Goal: Task Accomplishment & Management: Use online tool/utility

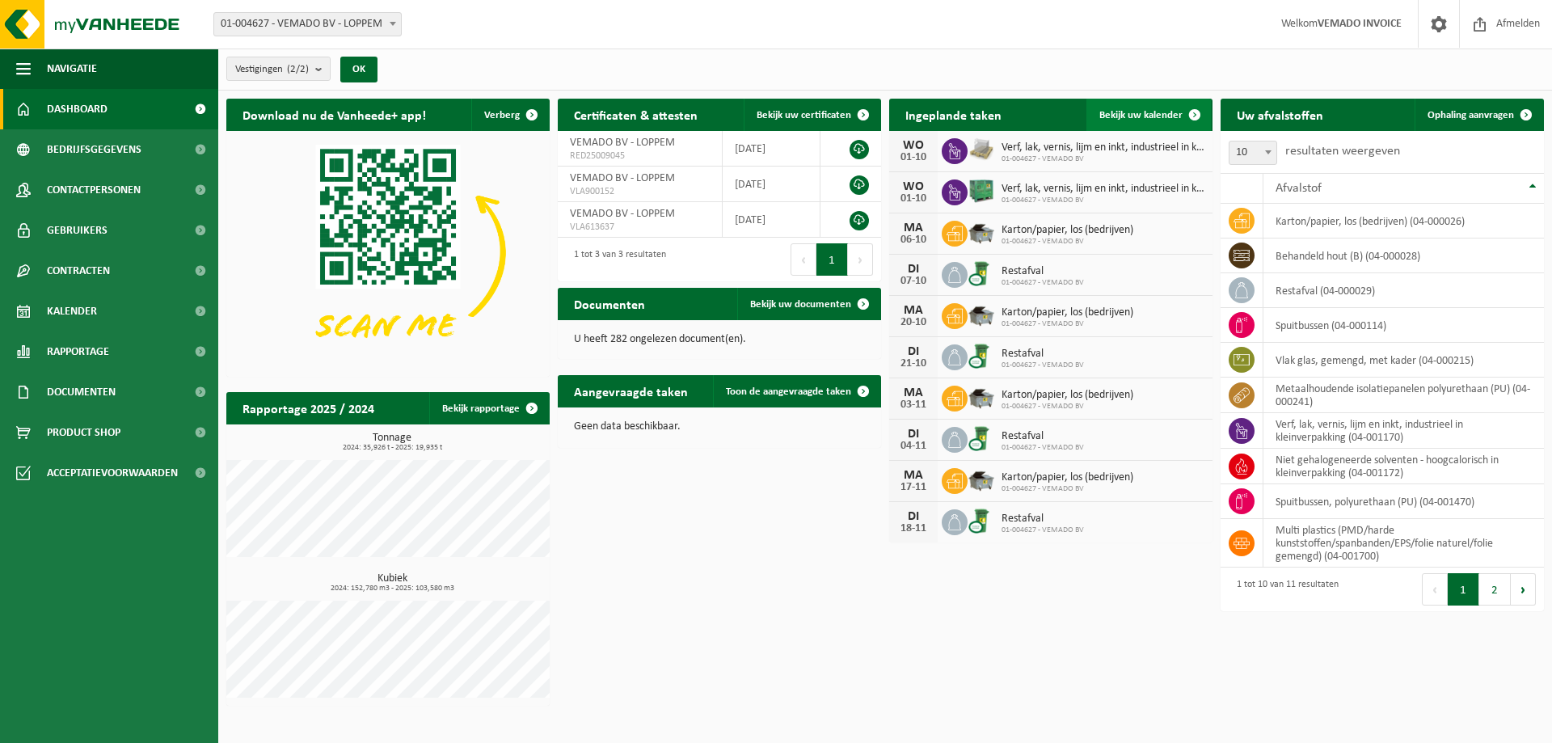
click at [1155, 111] on span "Bekijk uw kalender" at bounding box center [1141, 115] width 83 height 11
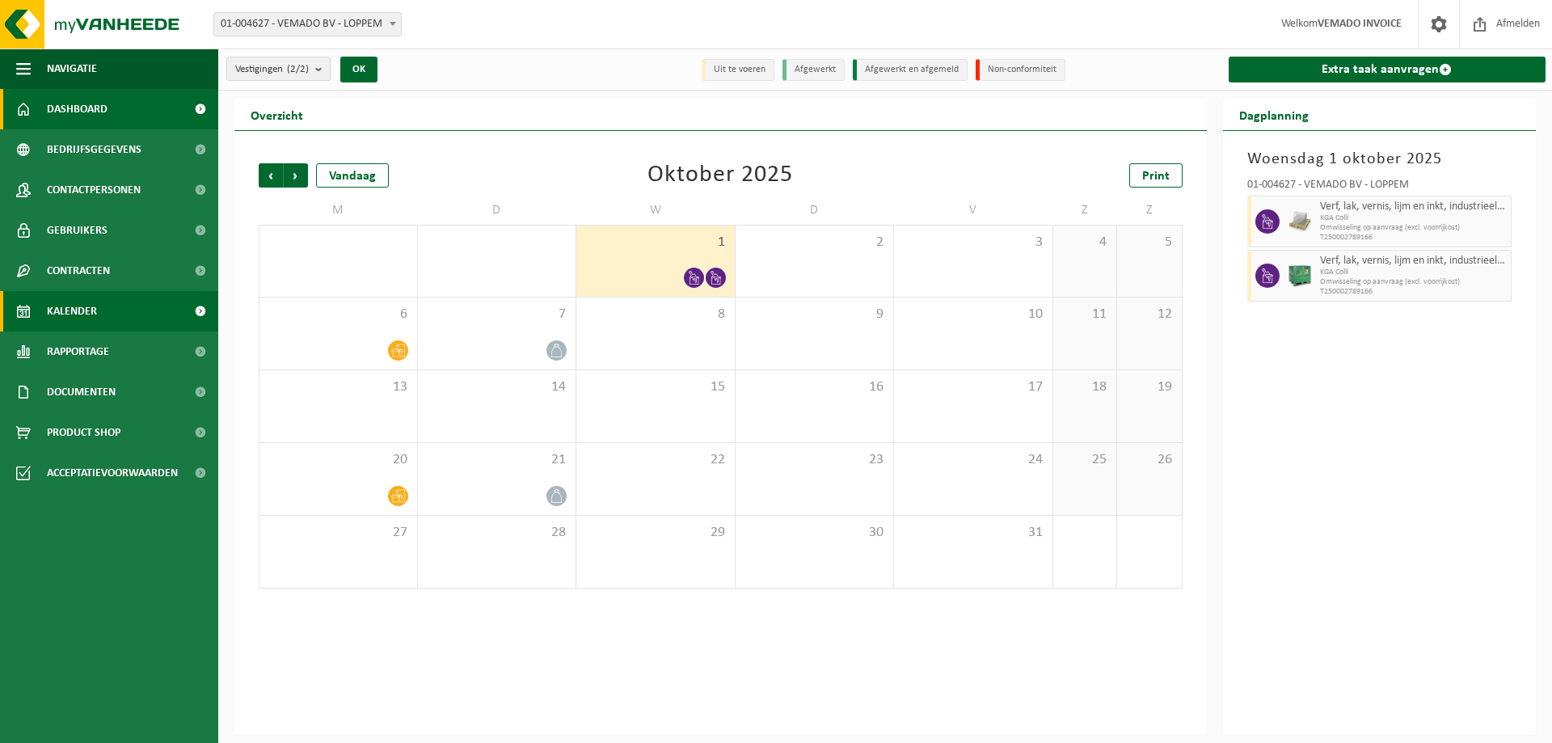
click at [65, 112] on span "Dashboard" at bounding box center [77, 109] width 61 height 40
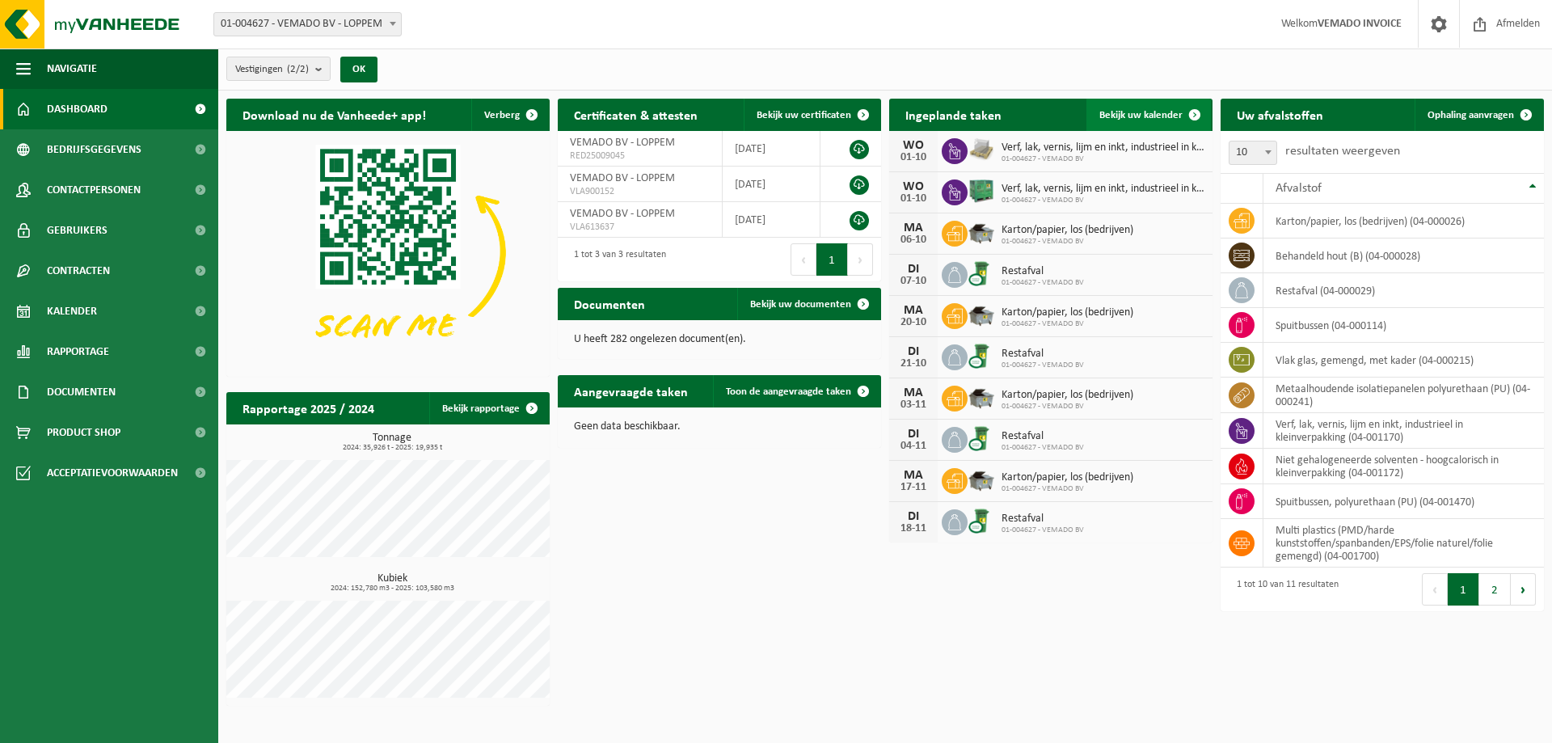
click at [1125, 112] on span "Bekijk uw kalender" at bounding box center [1141, 115] width 83 height 11
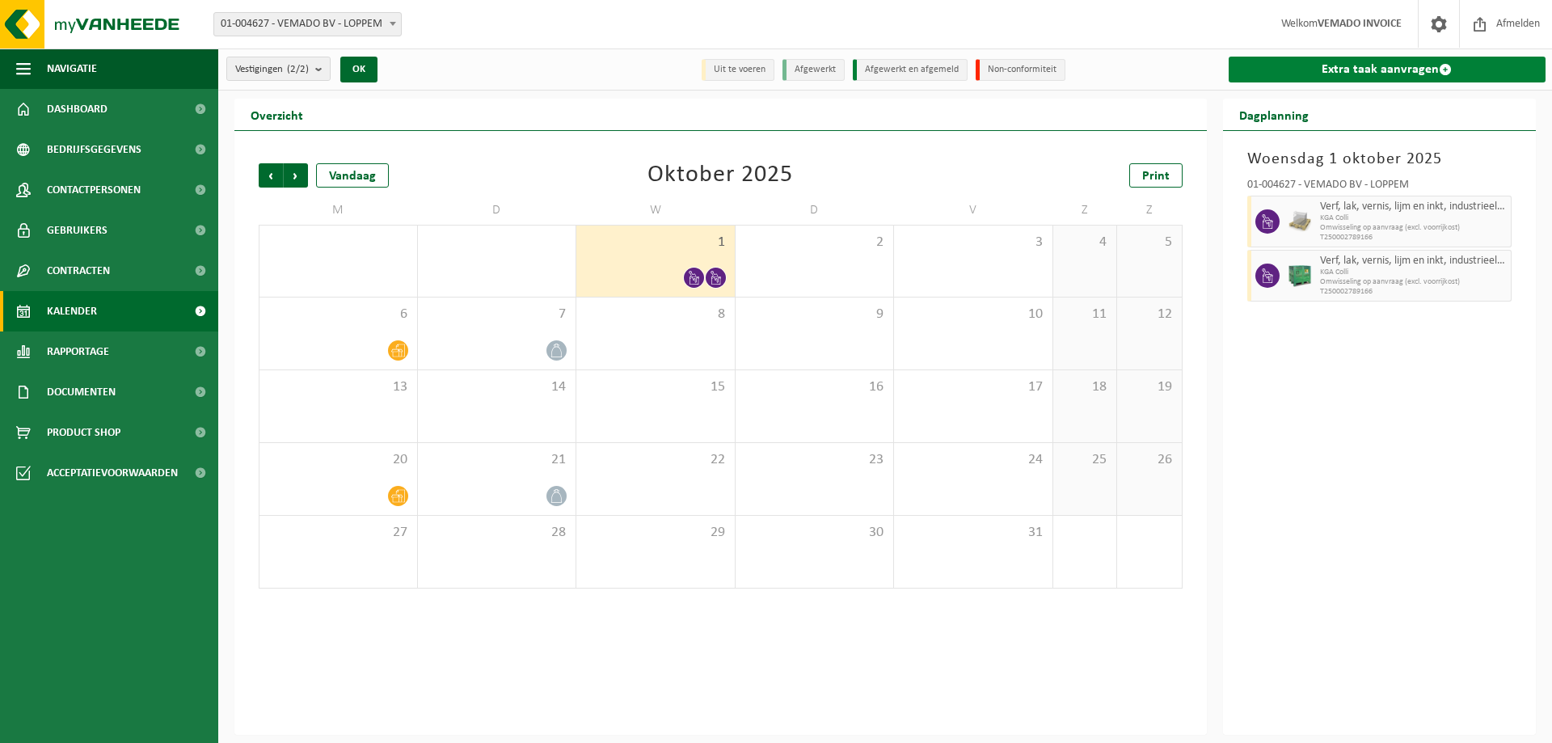
click at [1321, 71] on link "Extra taak aanvragen" at bounding box center [1388, 70] width 318 height 26
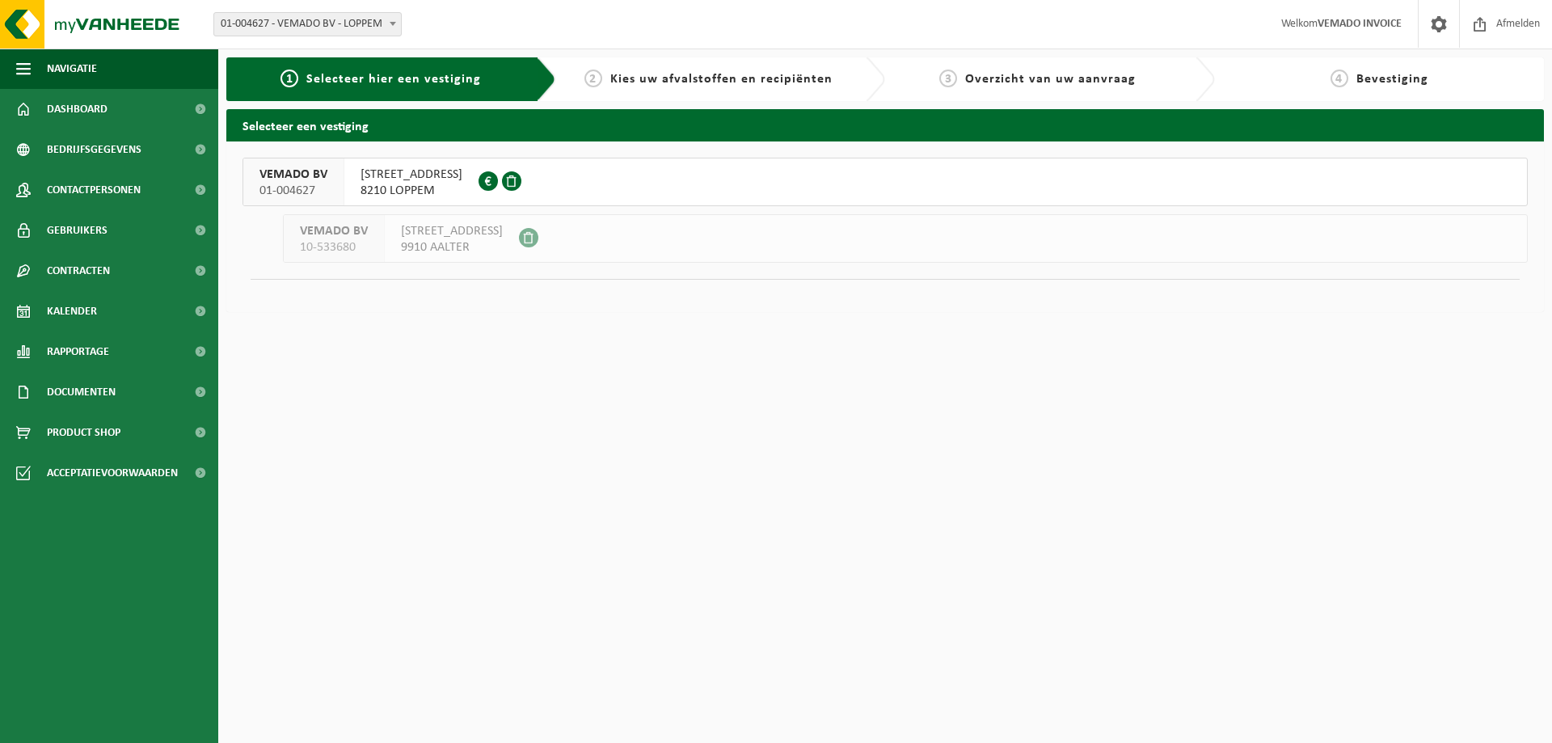
click at [441, 183] on span "8210 LOPPEM" at bounding box center [412, 191] width 102 height 16
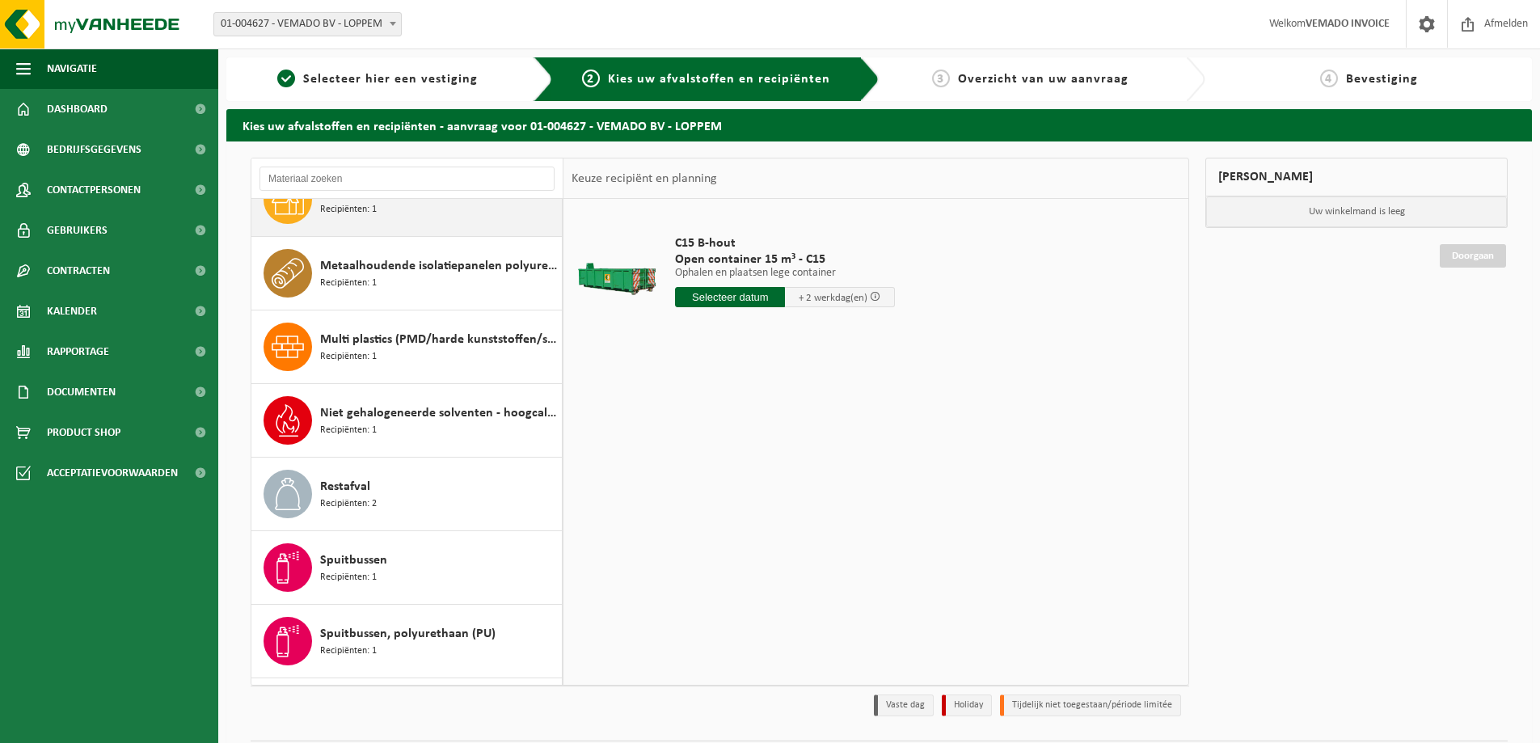
scroll to position [81, 0]
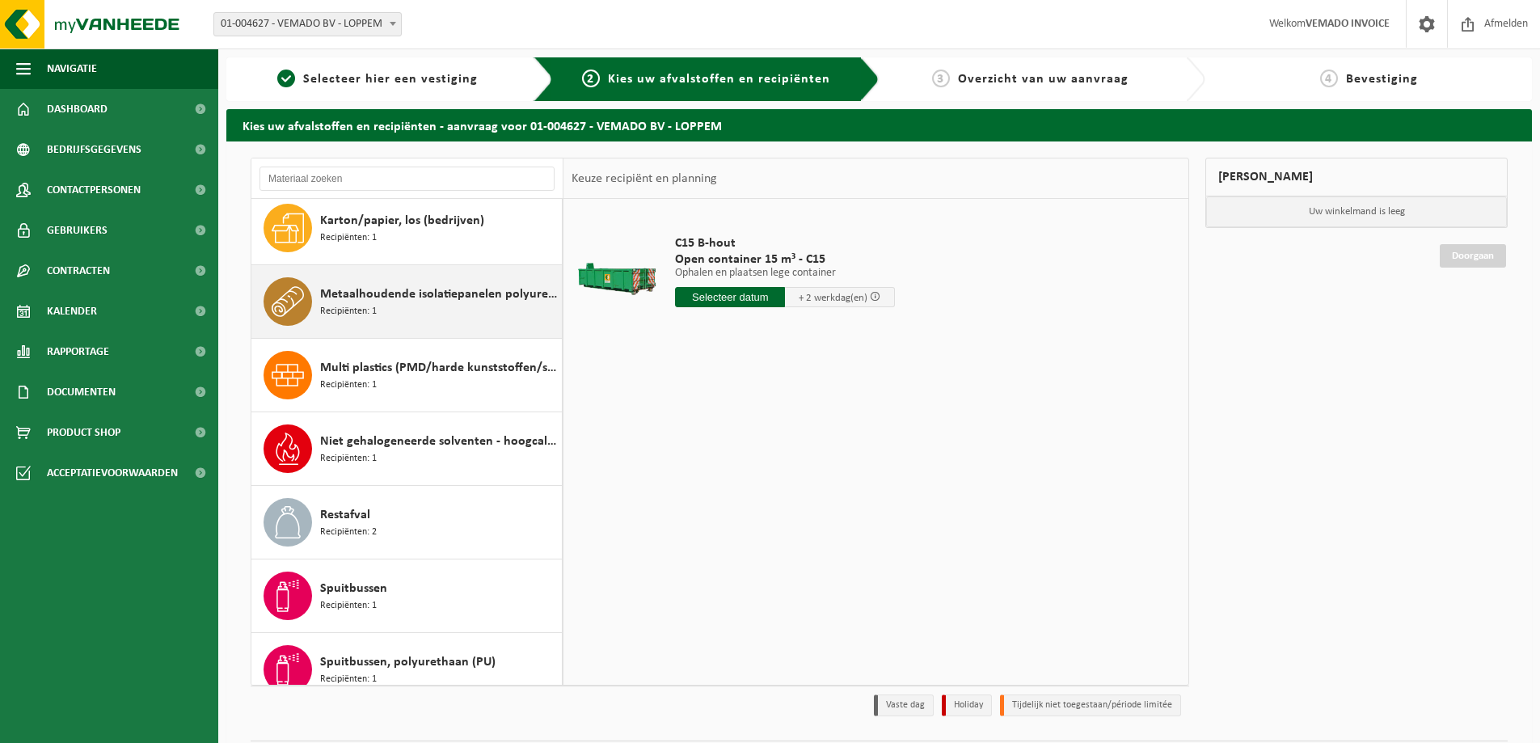
click at [407, 303] on span "Metaalhoudende isolatiepanelen polyurethaan (PU)" at bounding box center [439, 294] width 238 height 19
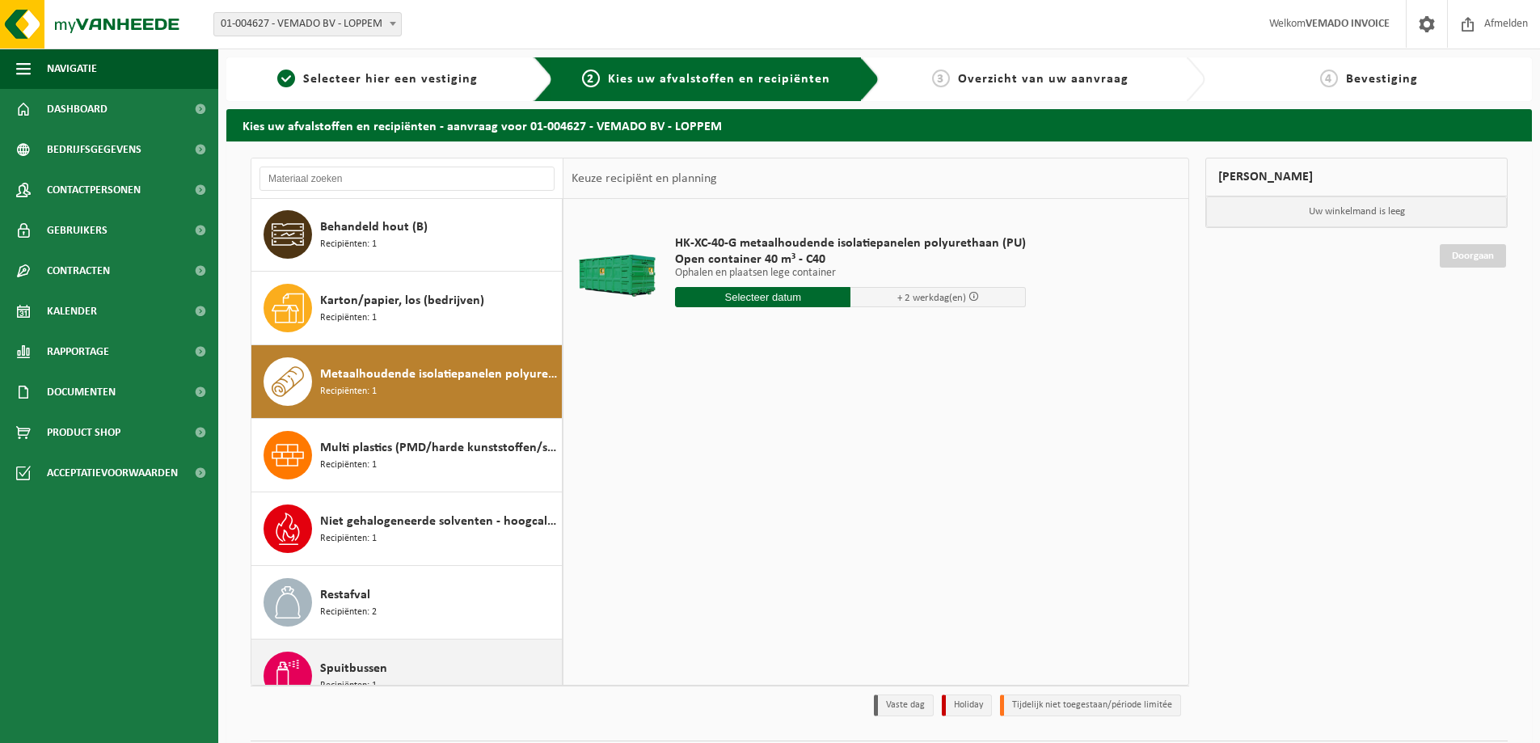
scroll to position [0, 0]
click at [774, 299] on input "text" at bounding box center [762, 297] width 175 height 20
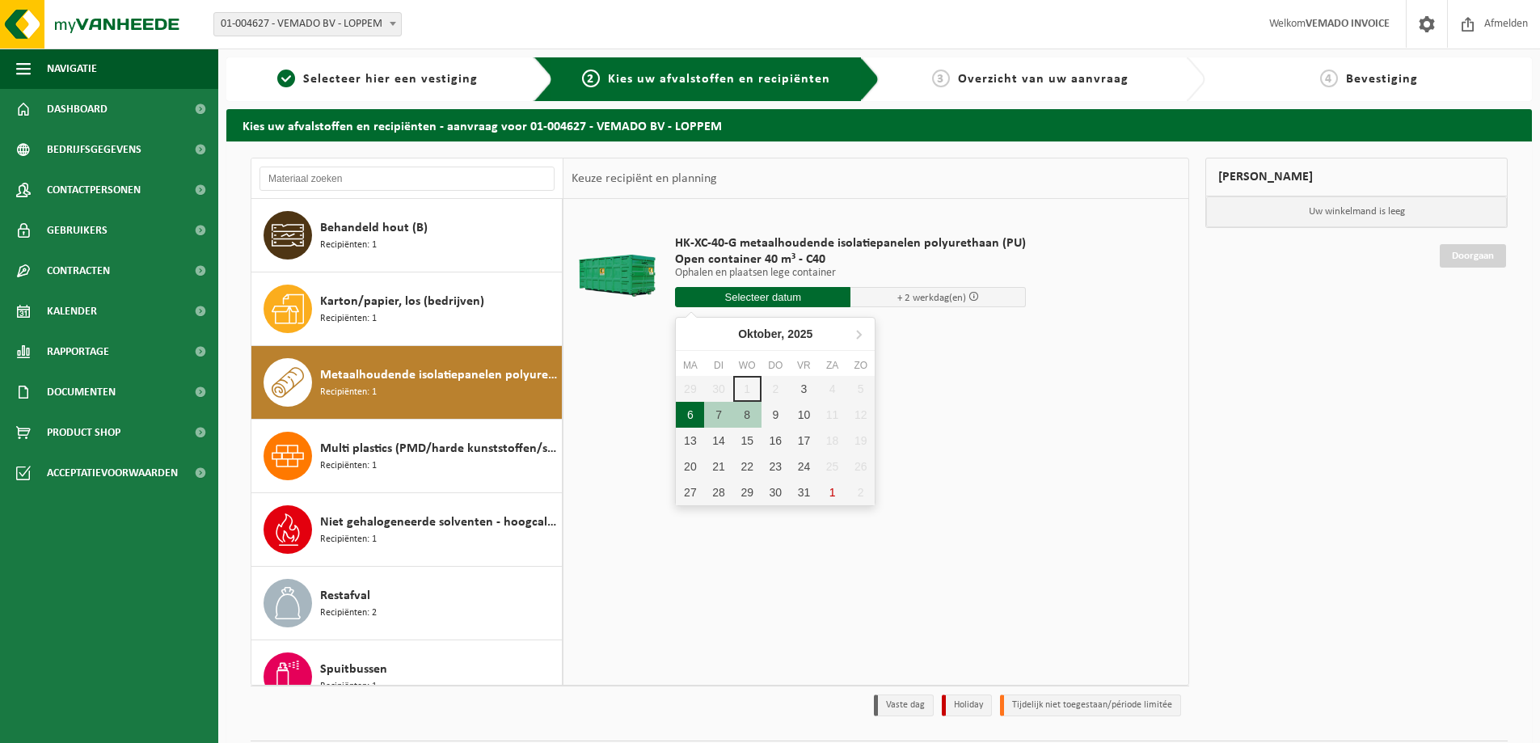
click at [690, 420] on div "6" at bounding box center [690, 415] width 28 height 26
type input "Van 2025-10-06"
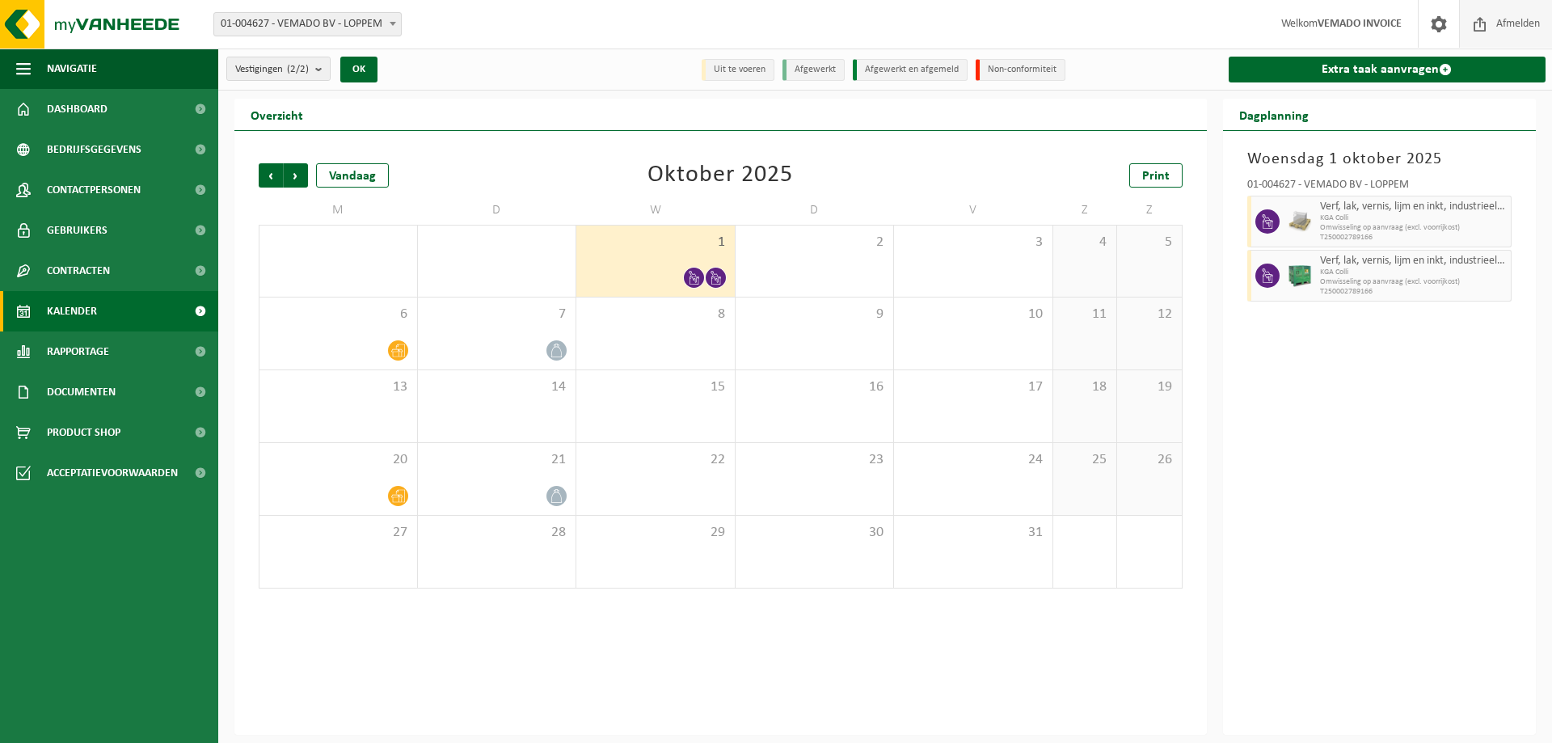
drag, startPoint x: 0, startPoint y: 0, endPoint x: 1518, endPoint y: 20, distance: 1517.7
click at [1518, 20] on span "Afmelden" at bounding box center [1519, 24] width 52 height 48
